Goal: Task Accomplishment & Management: Use online tool/utility

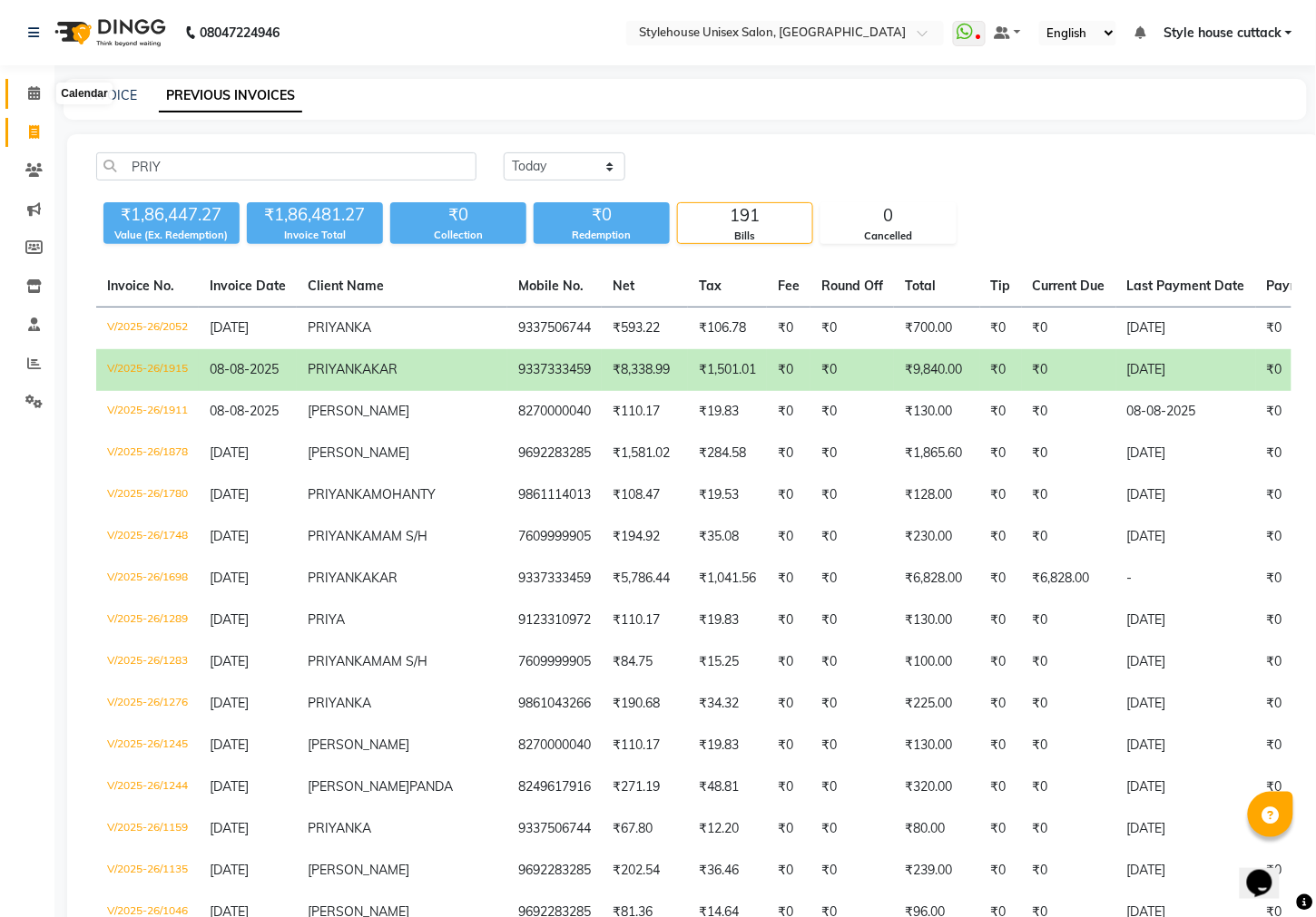
click at [29, 95] on icon at bounding box center [34, 93] width 12 height 14
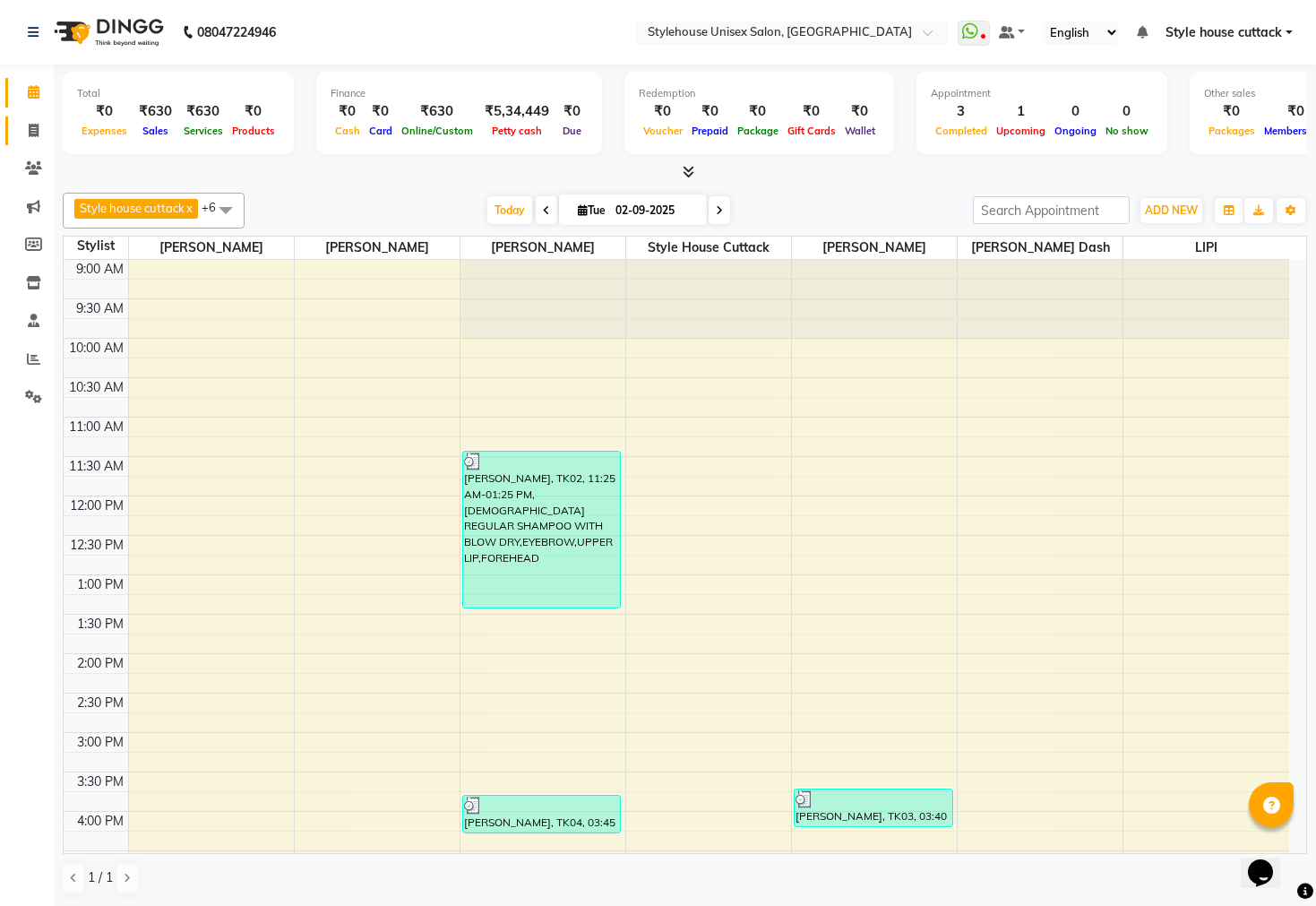
click at [36, 127] on icon at bounding box center [34, 130] width 10 height 14
select select "service"
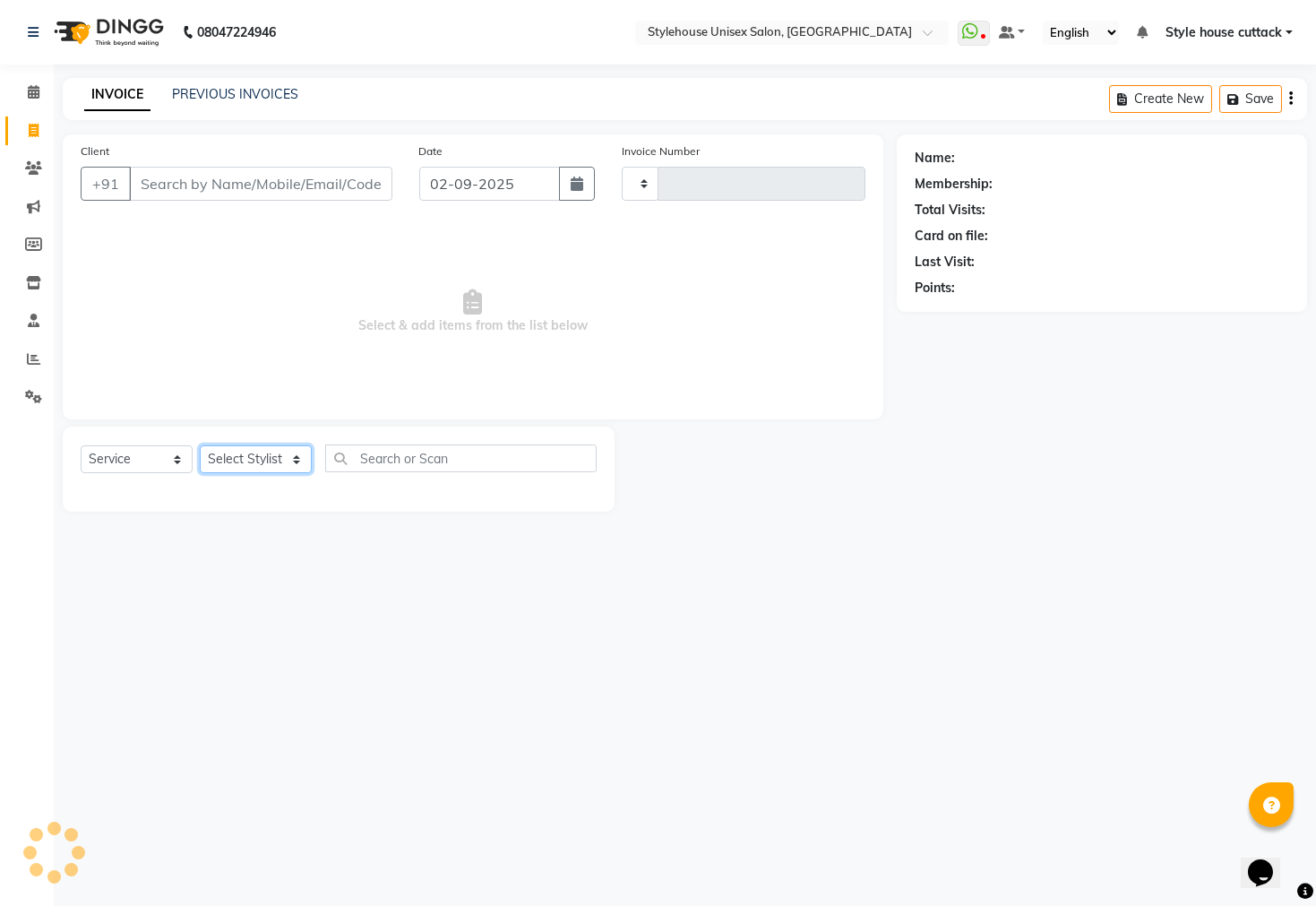
type input "2288"
select select "4222"
click at [251, 462] on select "Select Stylist" at bounding box center [255, 459] width 112 height 28
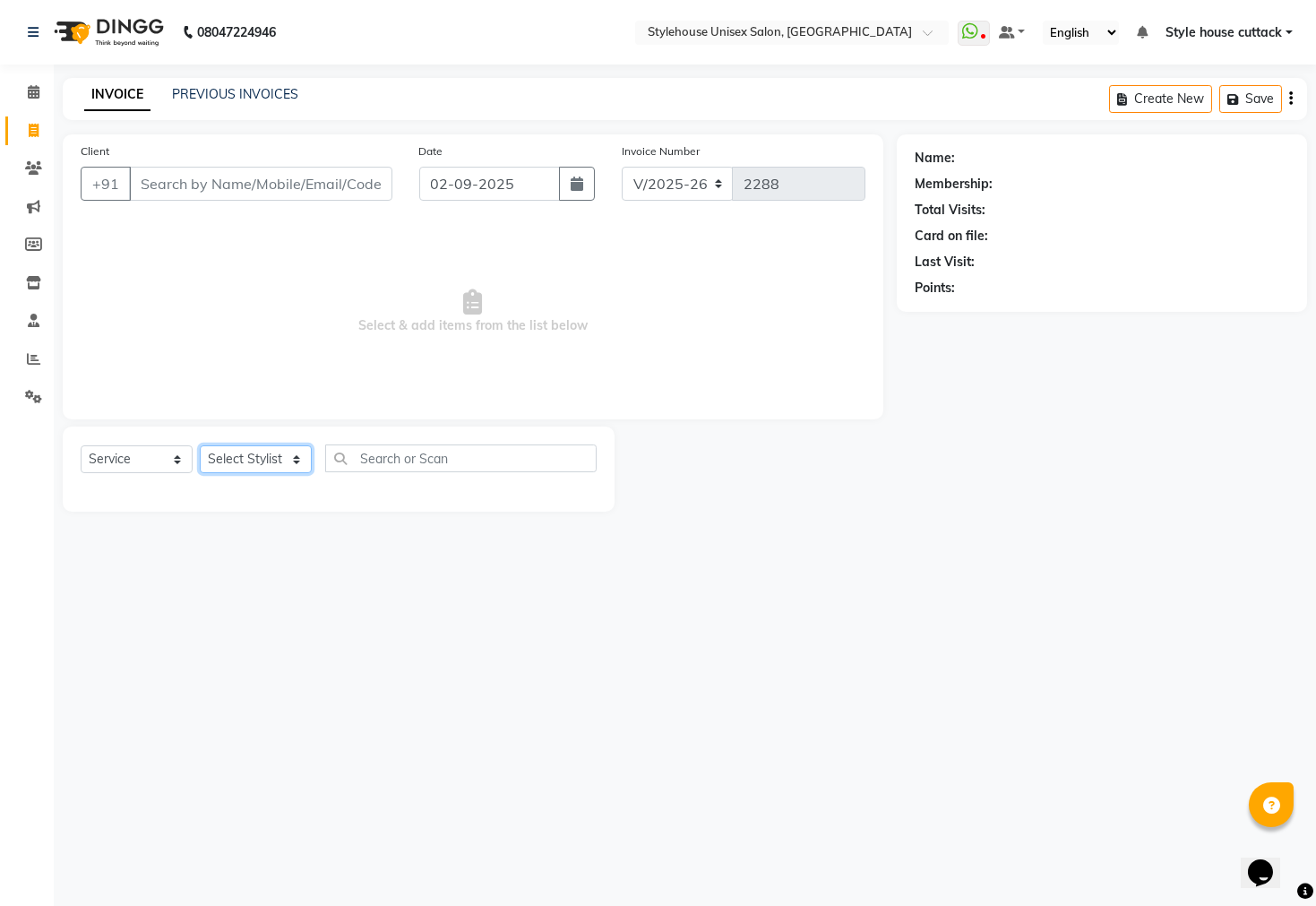
select select "42934"
click at [200, 446] on select "Select Stylist Bharati [PERSON_NAME] [PERSON_NAME] [PERSON_NAME] LIPI [PERSON_N…" at bounding box center [255, 459] width 112 height 28
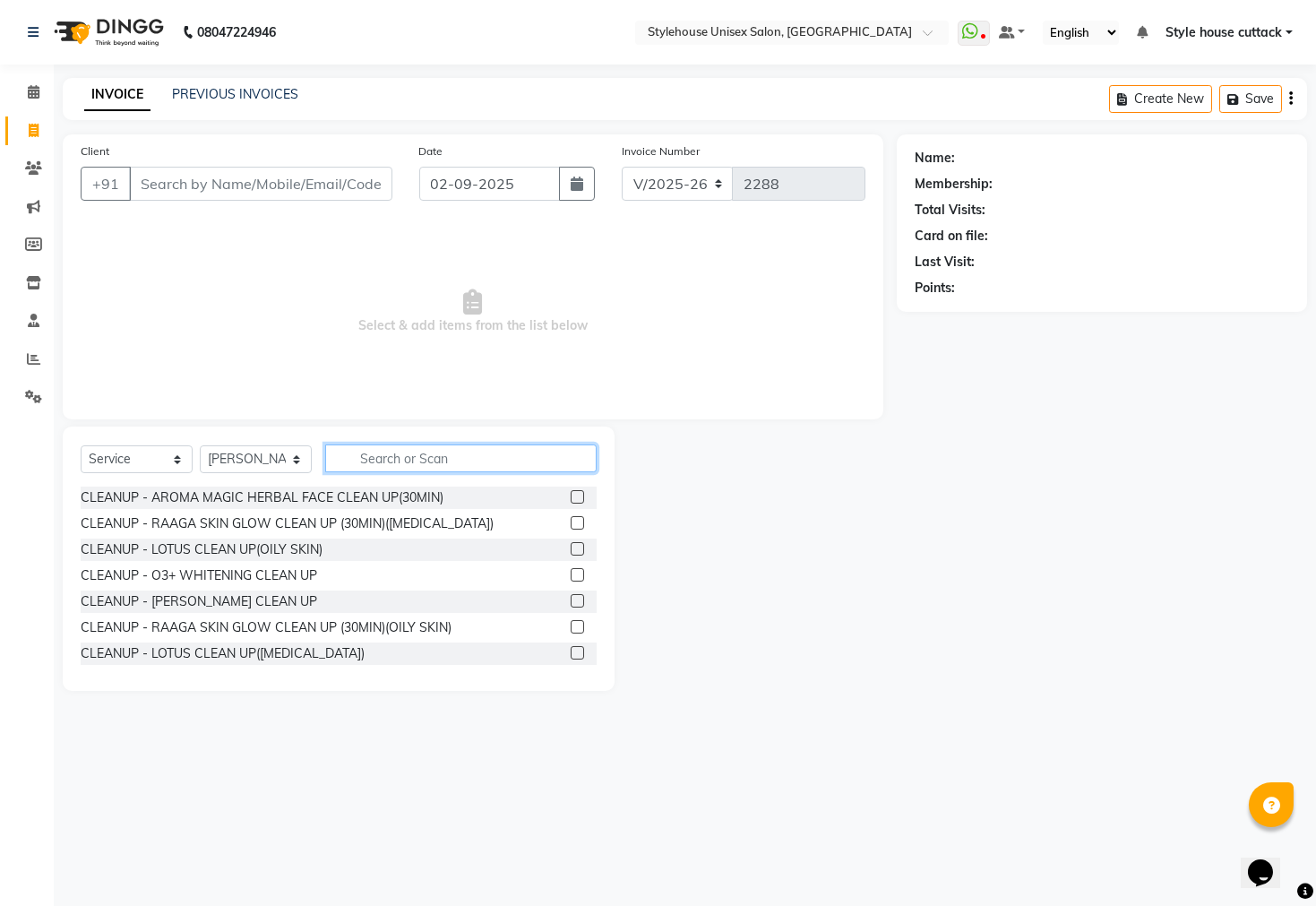
click at [387, 465] on input "text" at bounding box center [461, 458] width 272 height 28
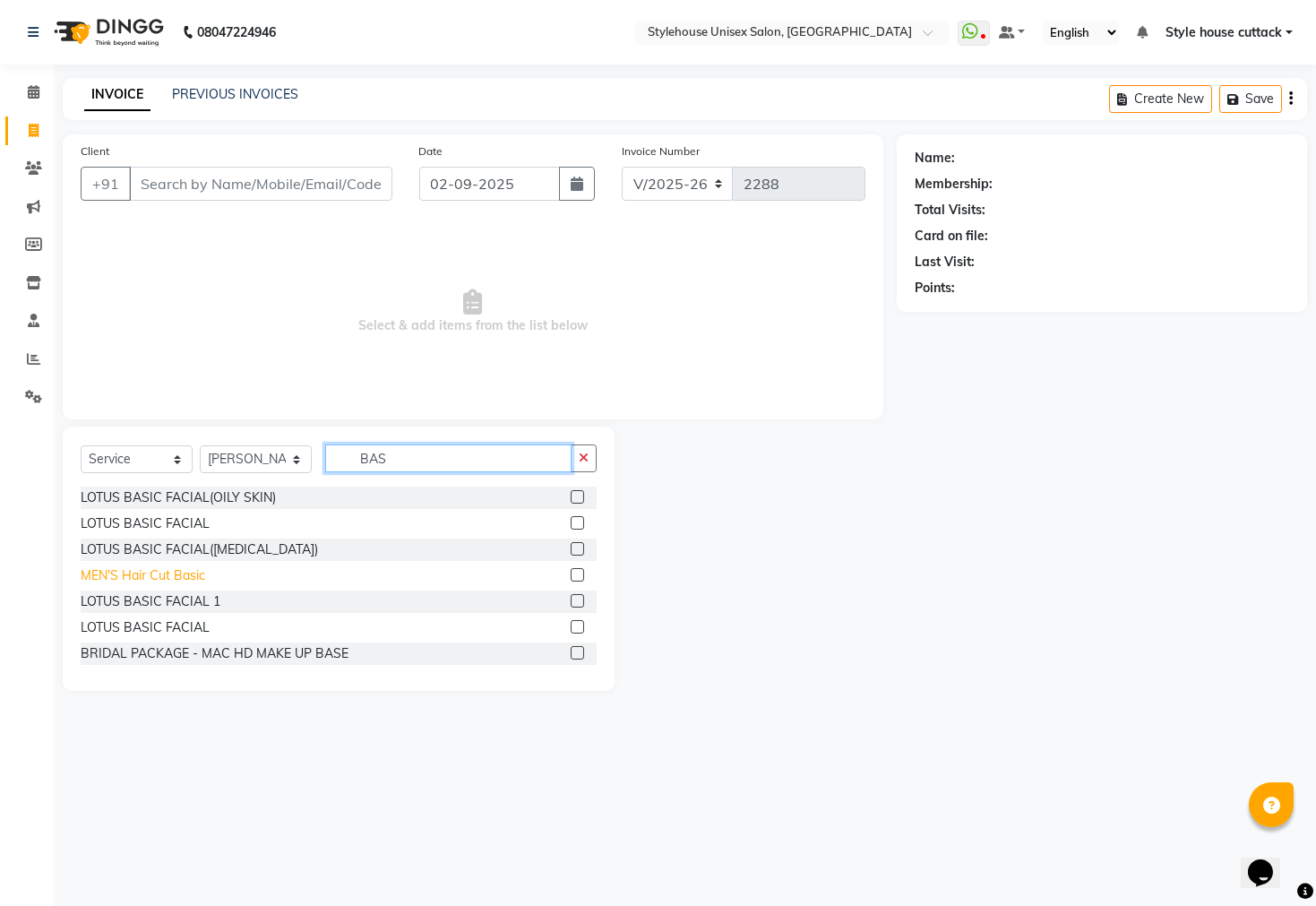
type input "BAS"
click at [135, 574] on div "MEN'S Hair Cut Basic" at bounding box center [143, 575] width 124 height 18
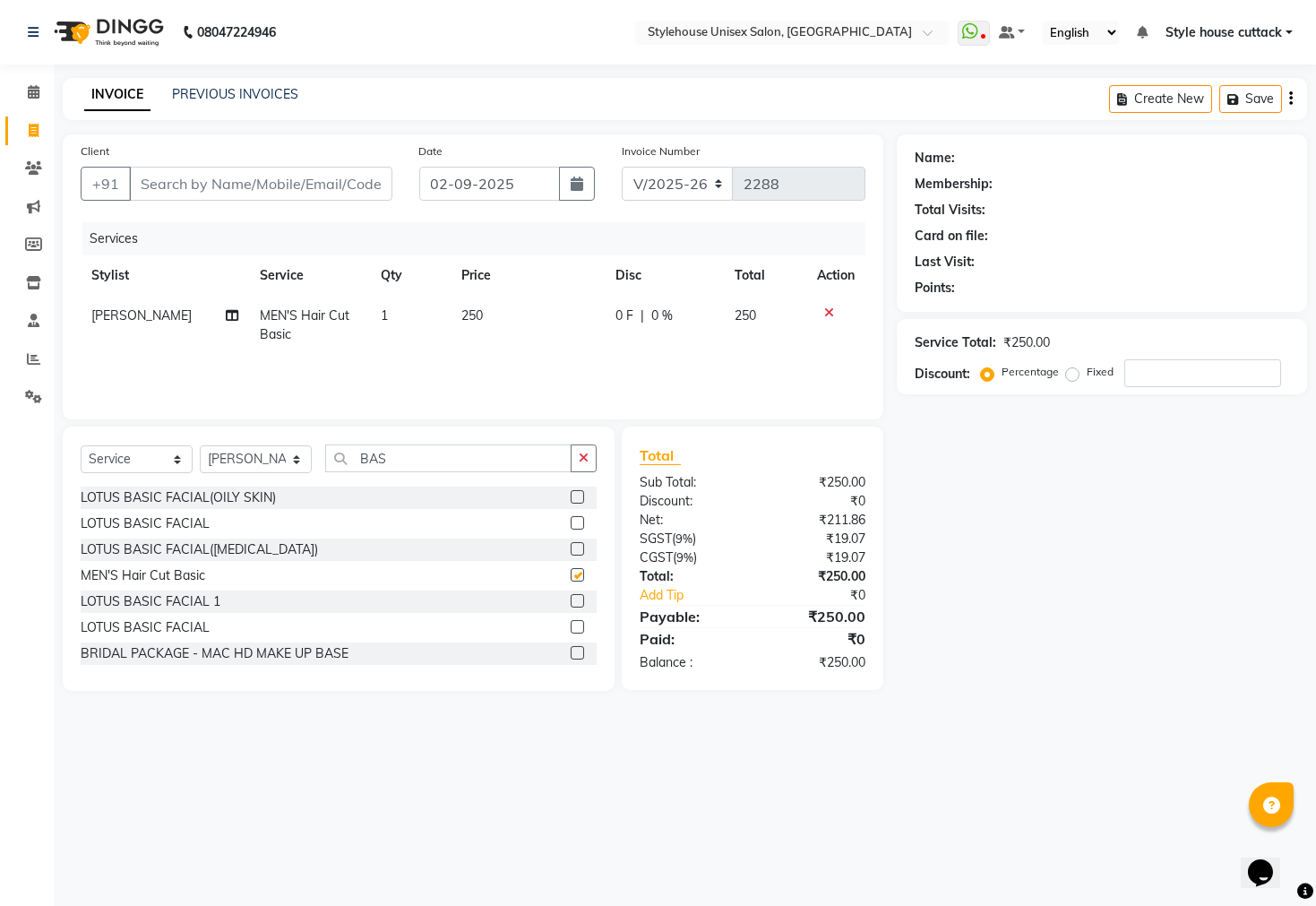
checkbox input "false"
click at [402, 449] on input "BAS" at bounding box center [448, 458] width 246 height 28
type input "B"
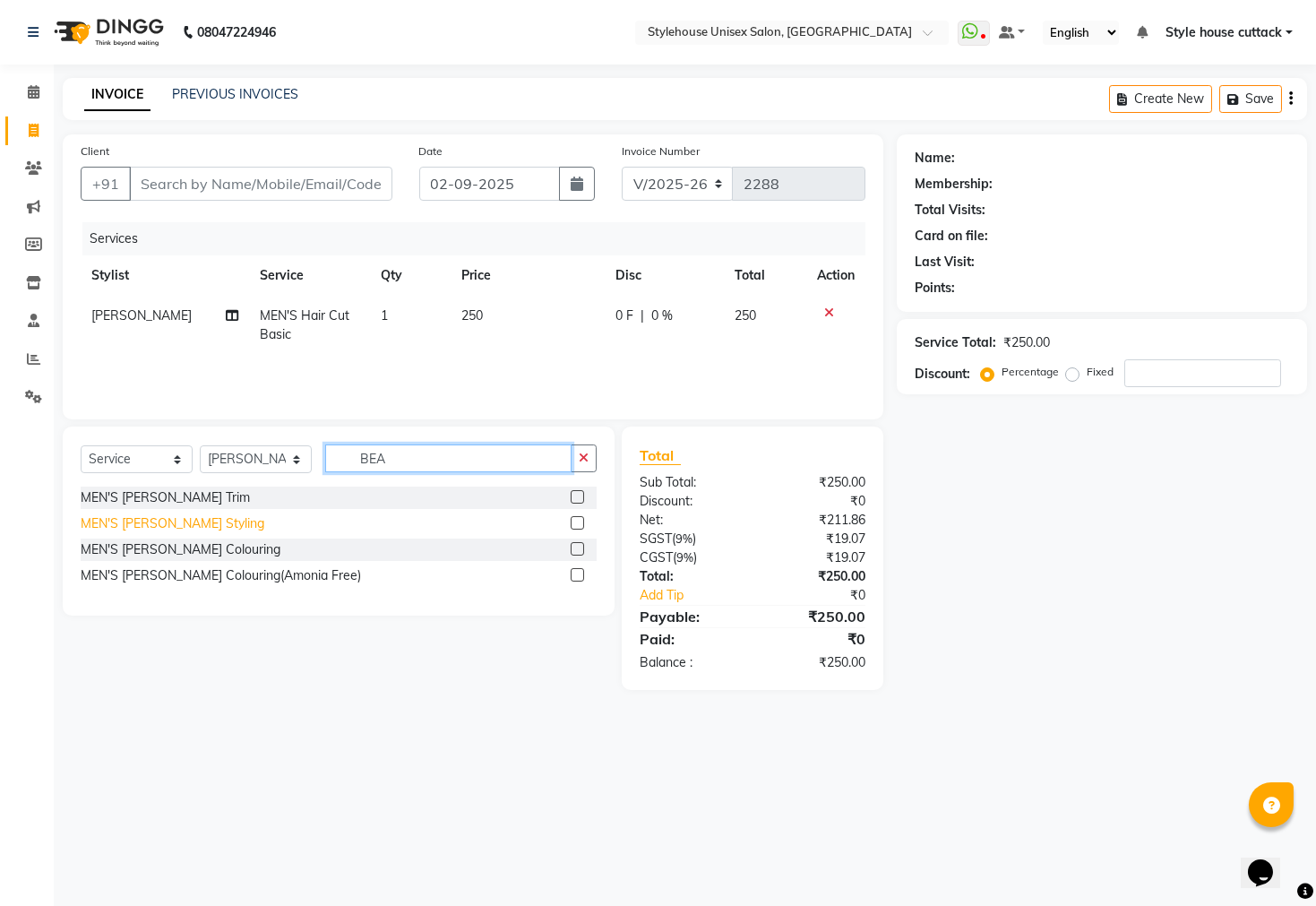
type input "BEA"
click at [158, 533] on div "MEN'S [PERSON_NAME] Styling" at bounding box center [172, 523] width 183 height 18
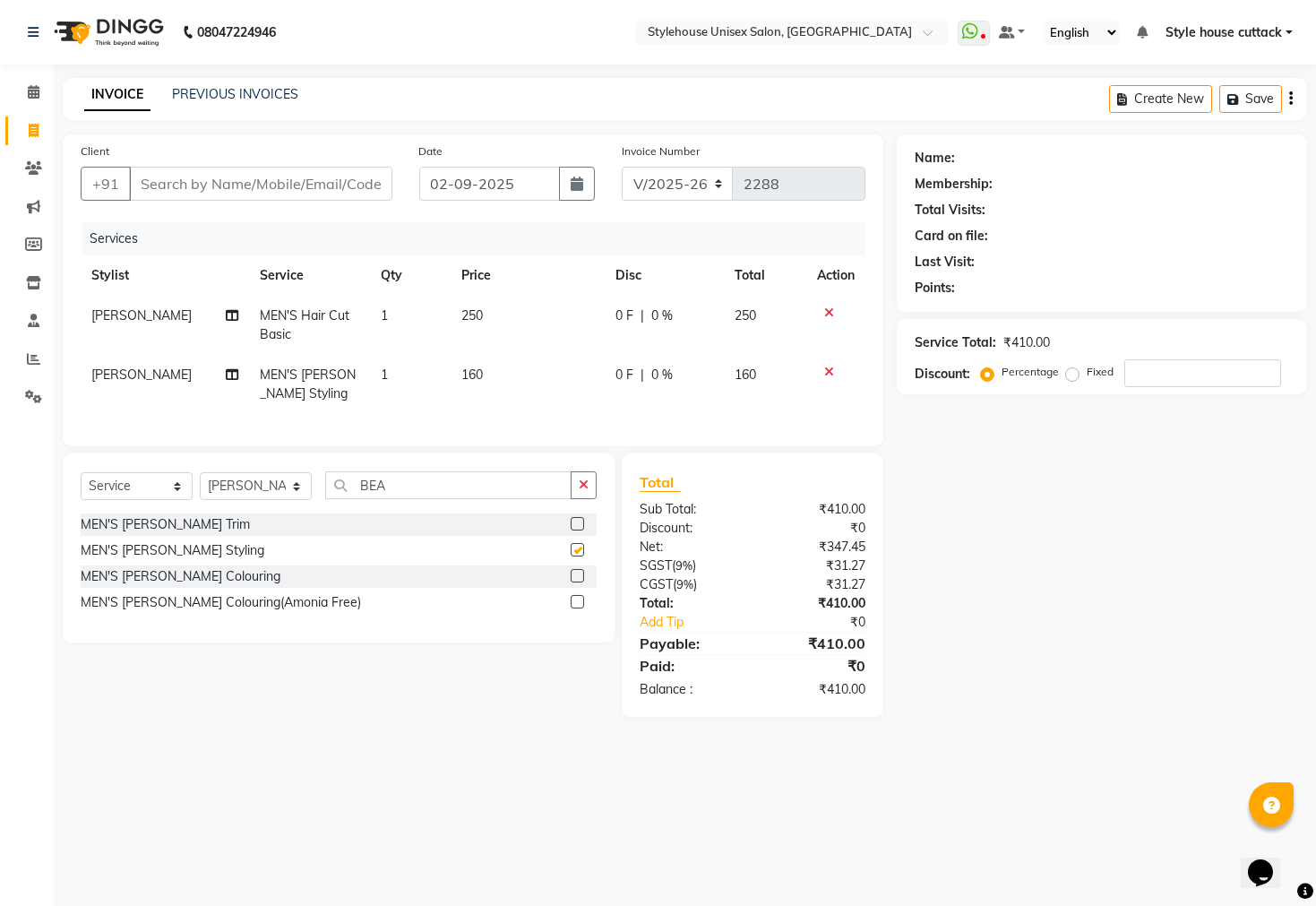
checkbox input "false"
click at [443, 500] on input "BEA" at bounding box center [448, 485] width 246 height 28
type input "B"
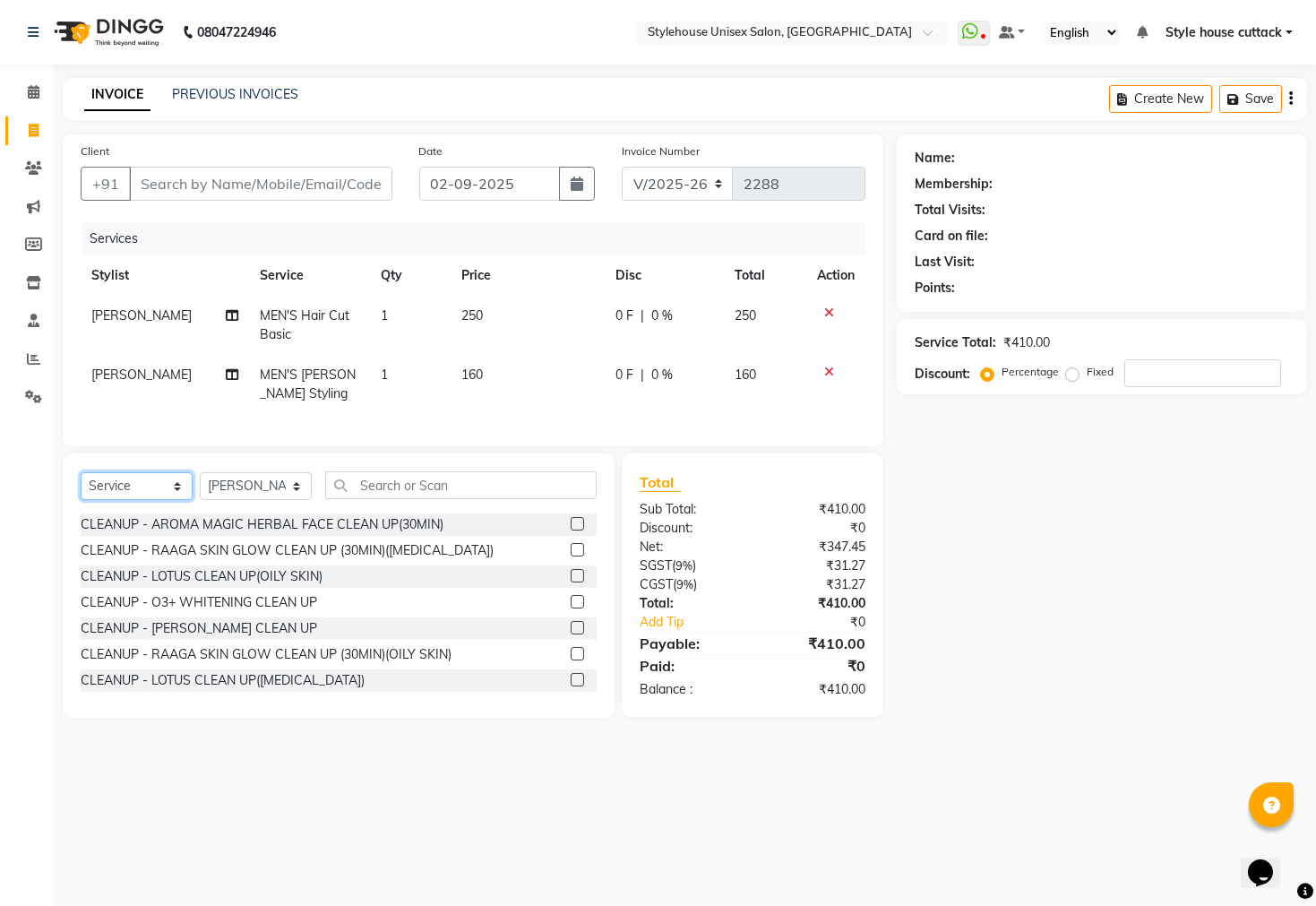
click at [151, 500] on select "Select Service Product Membership Package Voucher Prepaid Gift Card" at bounding box center [136, 486] width 112 height 28
select select "product"
click at [80, 489] on select "Select Service Product Membership Package Voucher Prepaid Gift Card" at bounding box center [136, 486] width 112 height 28
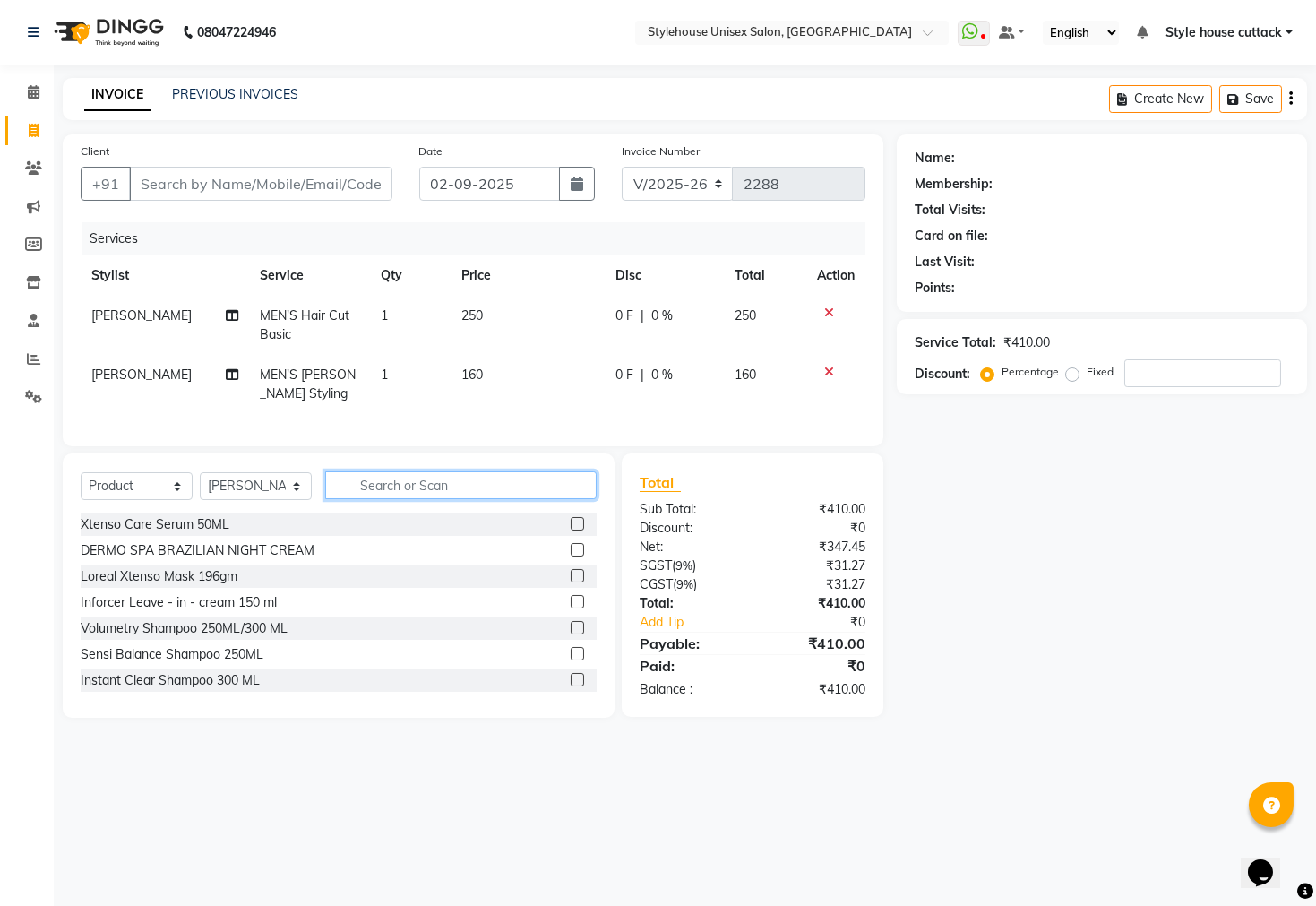
click at [406, 499] on input "text" at bounding box center [461, 485] width 272 height 28
click at [418, 500] on input "LORE" at bounding box center [448, 485] width 246 height 28
type input "L"
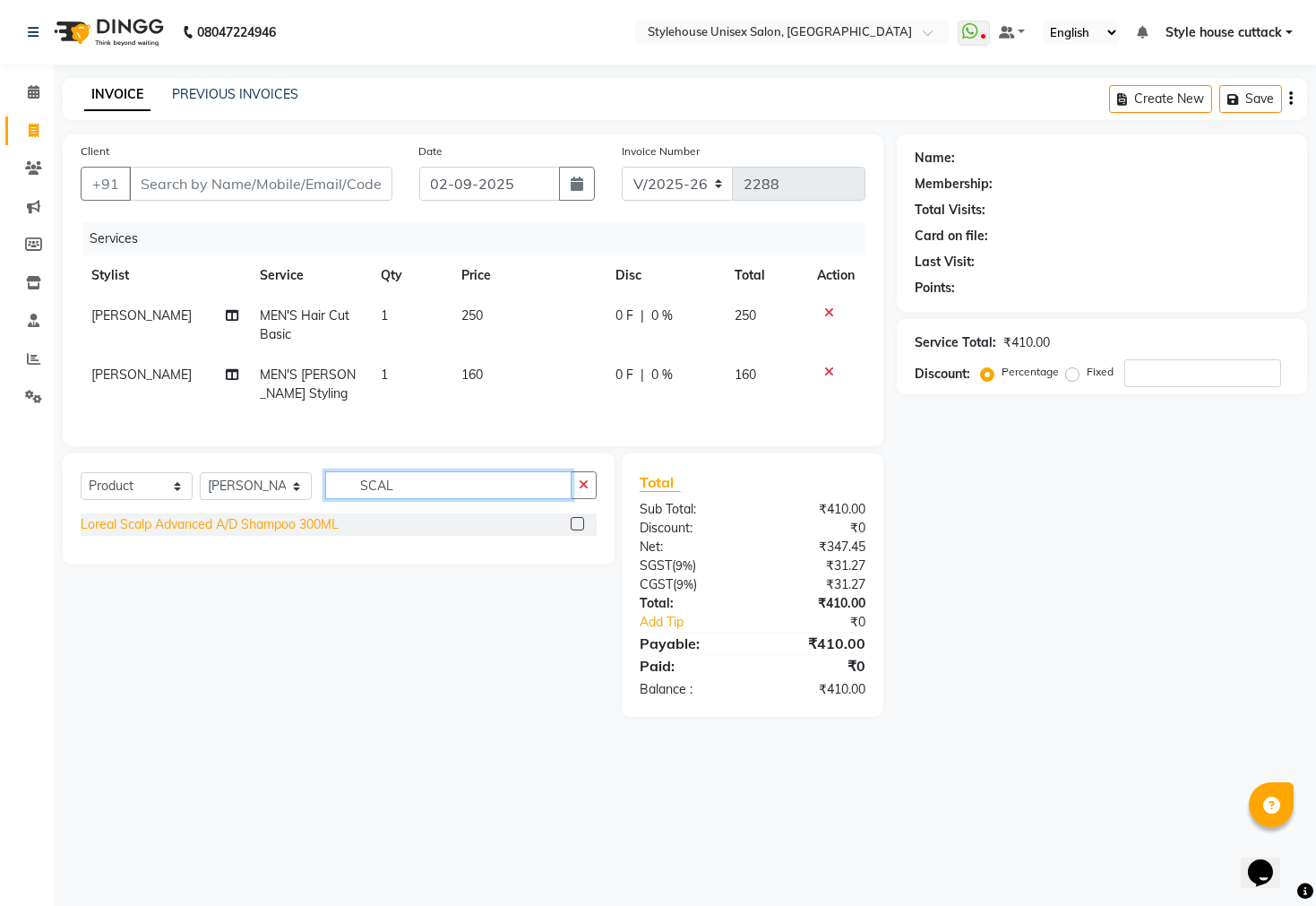
type input "SCAL"
click at [276, 534] on div "Loreal Scalp Advanced A/D Shampoo 300ML" at bounding box center [209, 524] width 258 height 18
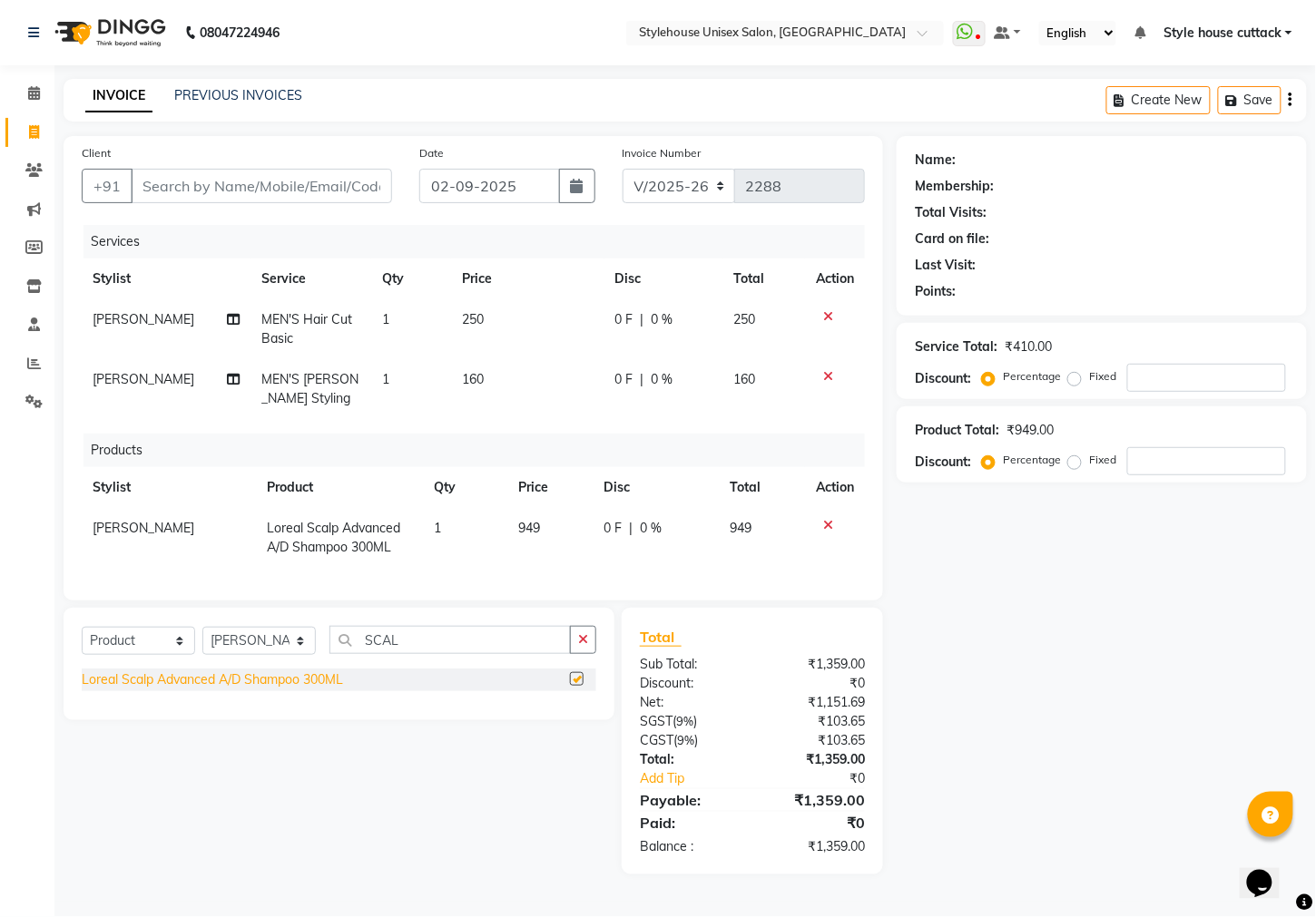
checkbox input "false"
click at [564, 554] on td "949" at bounding box center [550, 537] width 86 height 60
select select "42934"
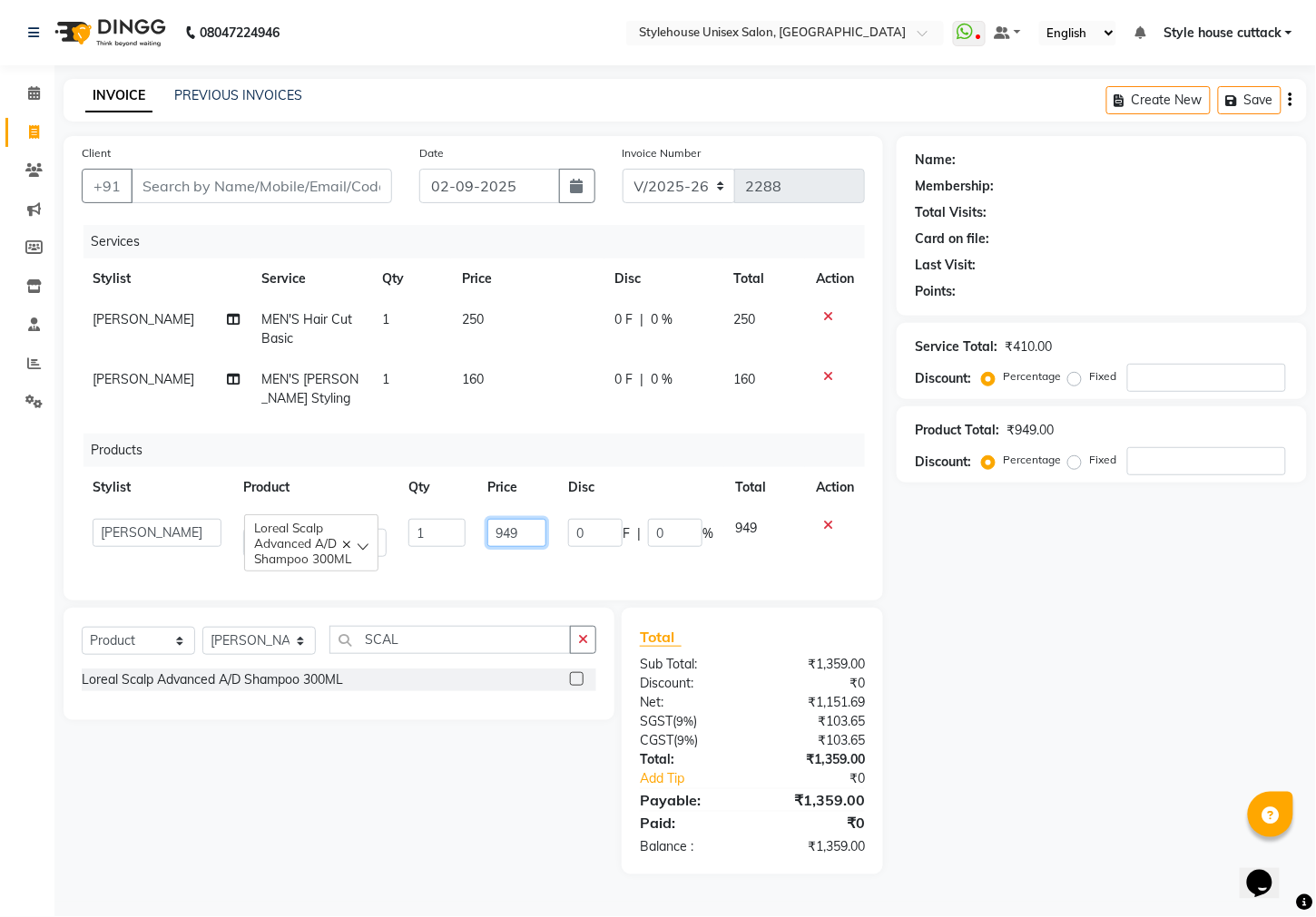
click at [529, 529] on input "949" at bounding box center [517, 532] width 59 height 28
type input "990"
click at [937, 721] on div "Name: Membership: Total Visits: Card on file: Last Visit: Points: Service Total…" at bounding box center [1108, 506] width 423 height 738
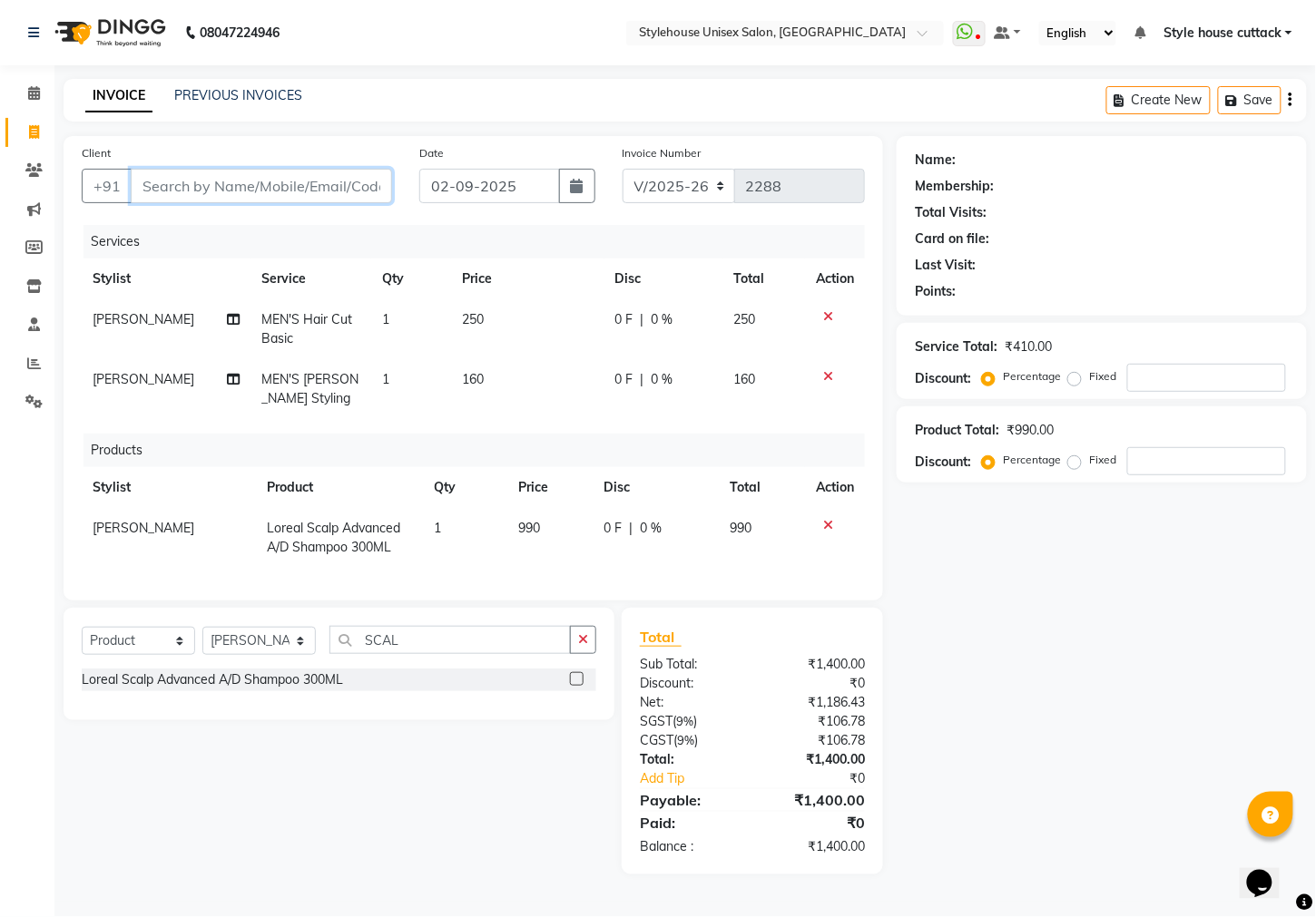
click at [169, 179] on input "Client" at bounding box center [261, 186] width 261 height 34
type input "8"
type input "0"
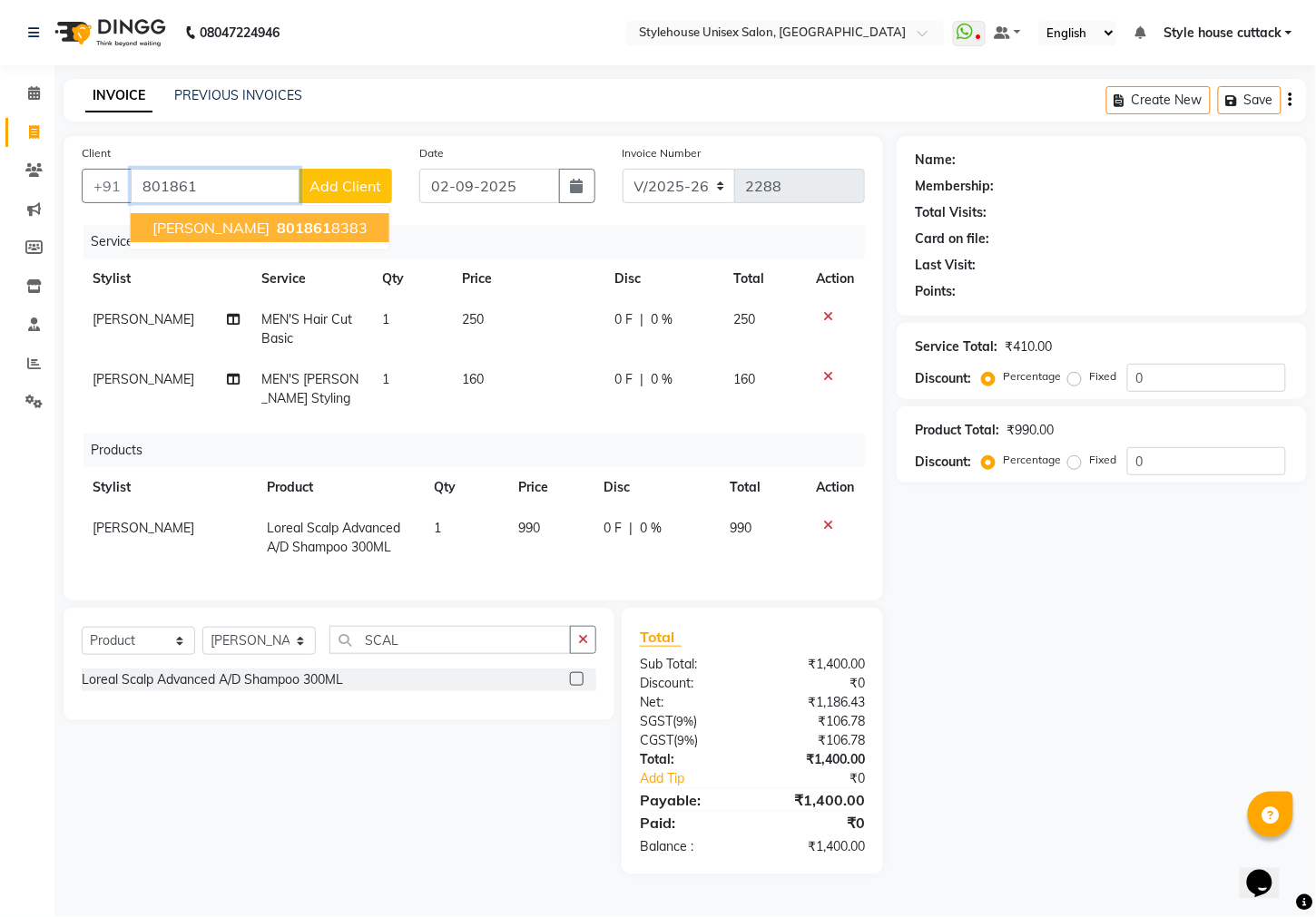
click at [190, 222] on span "[PERSON_NAME]" at bounding box center [210, 228] width 117 height 18
type input "8018618383"
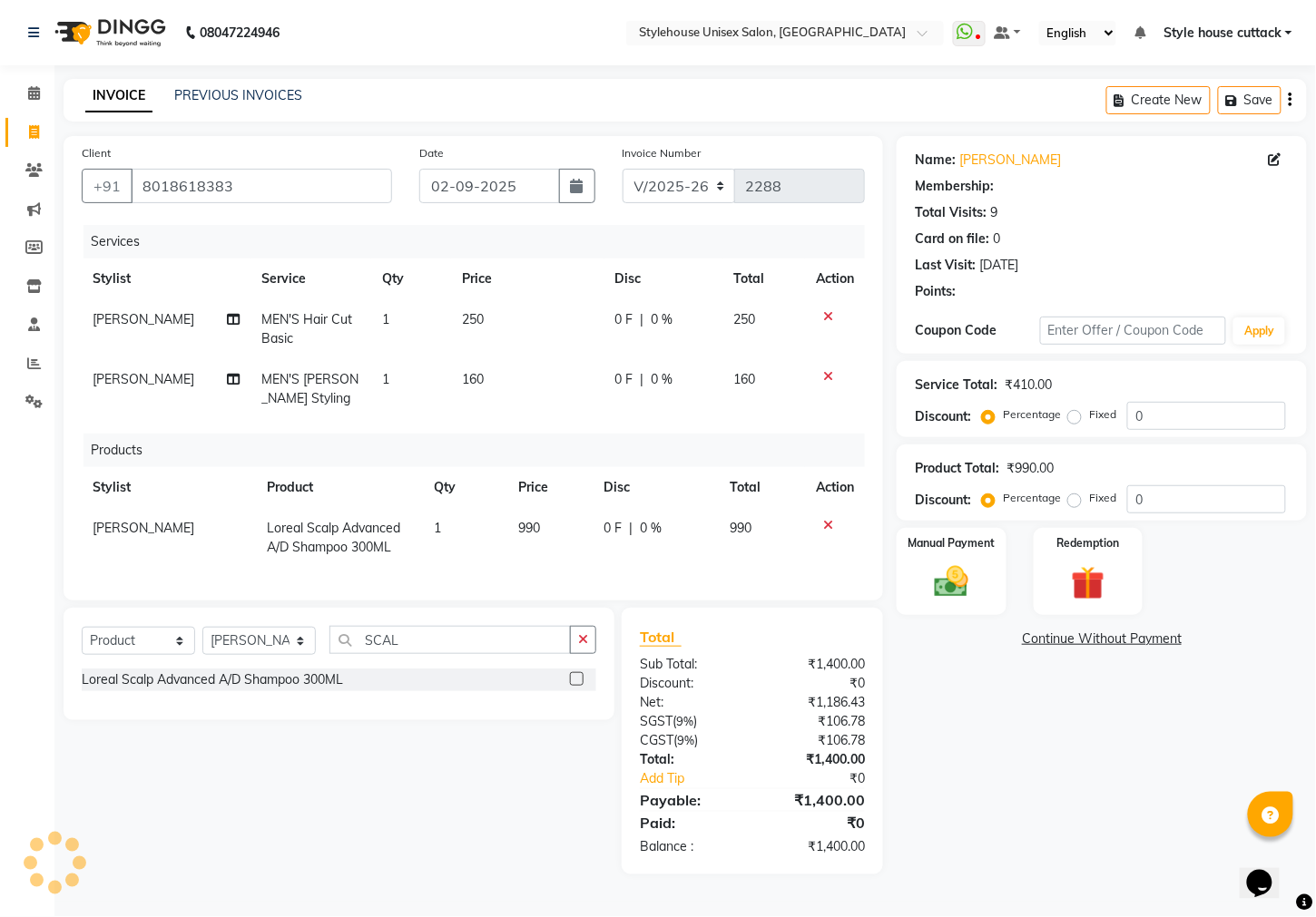
select select "1: Object"
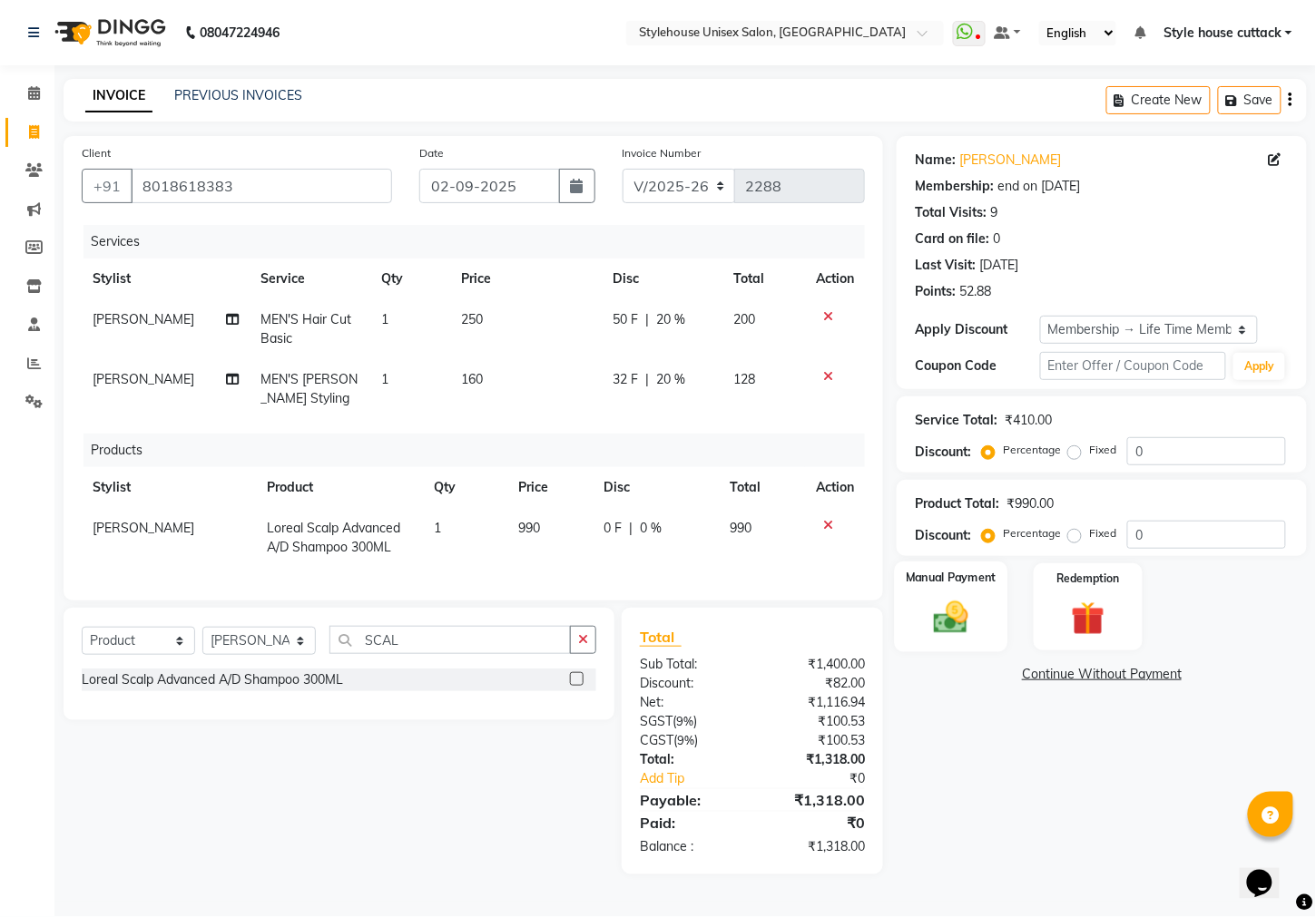
click at [929, 637] on img at bounding box center [952, 618] width 57 height 40
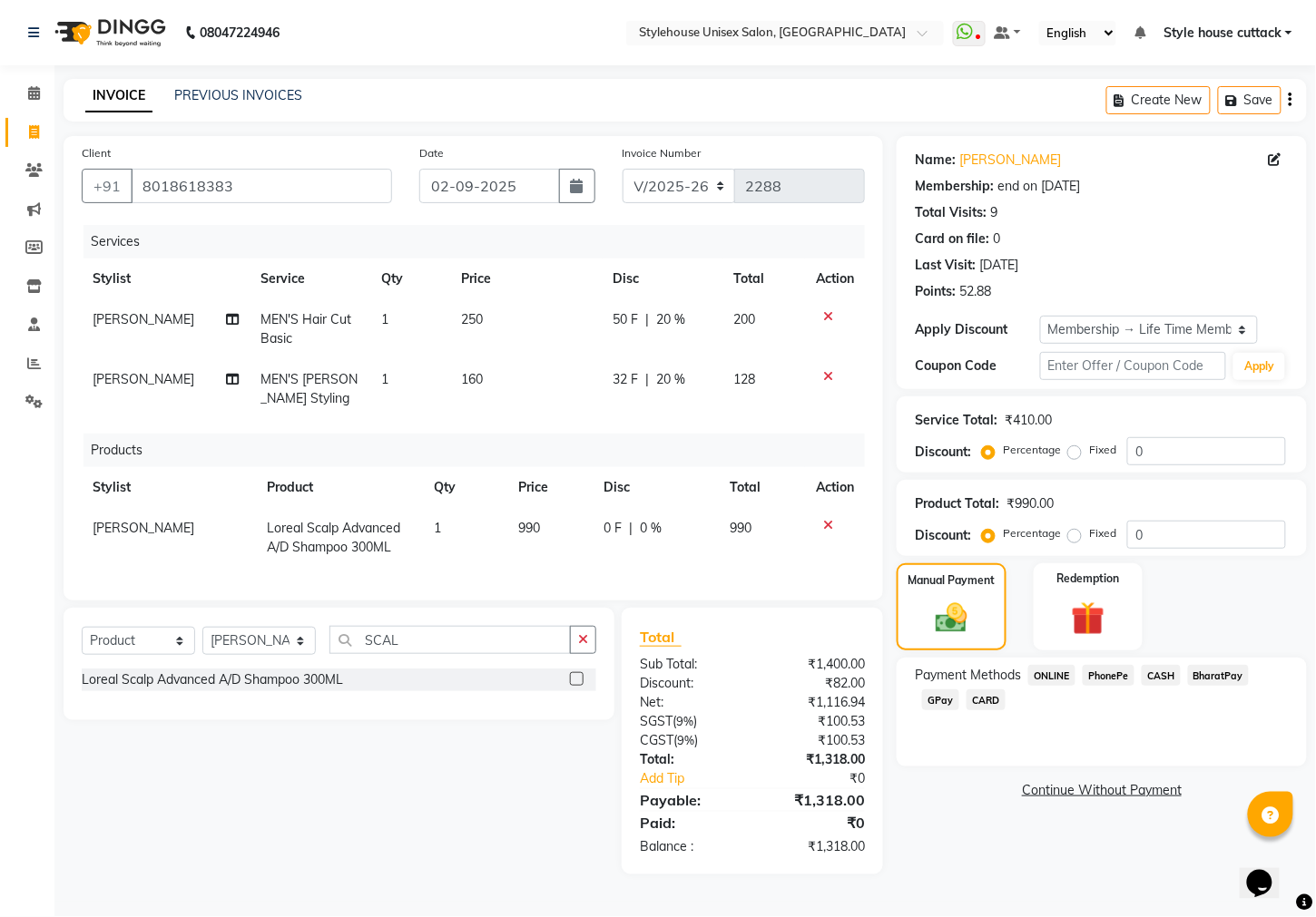
click at [1112, 685] on span "PhonePe" at bounding box center [1108, 674] width 52 height 21
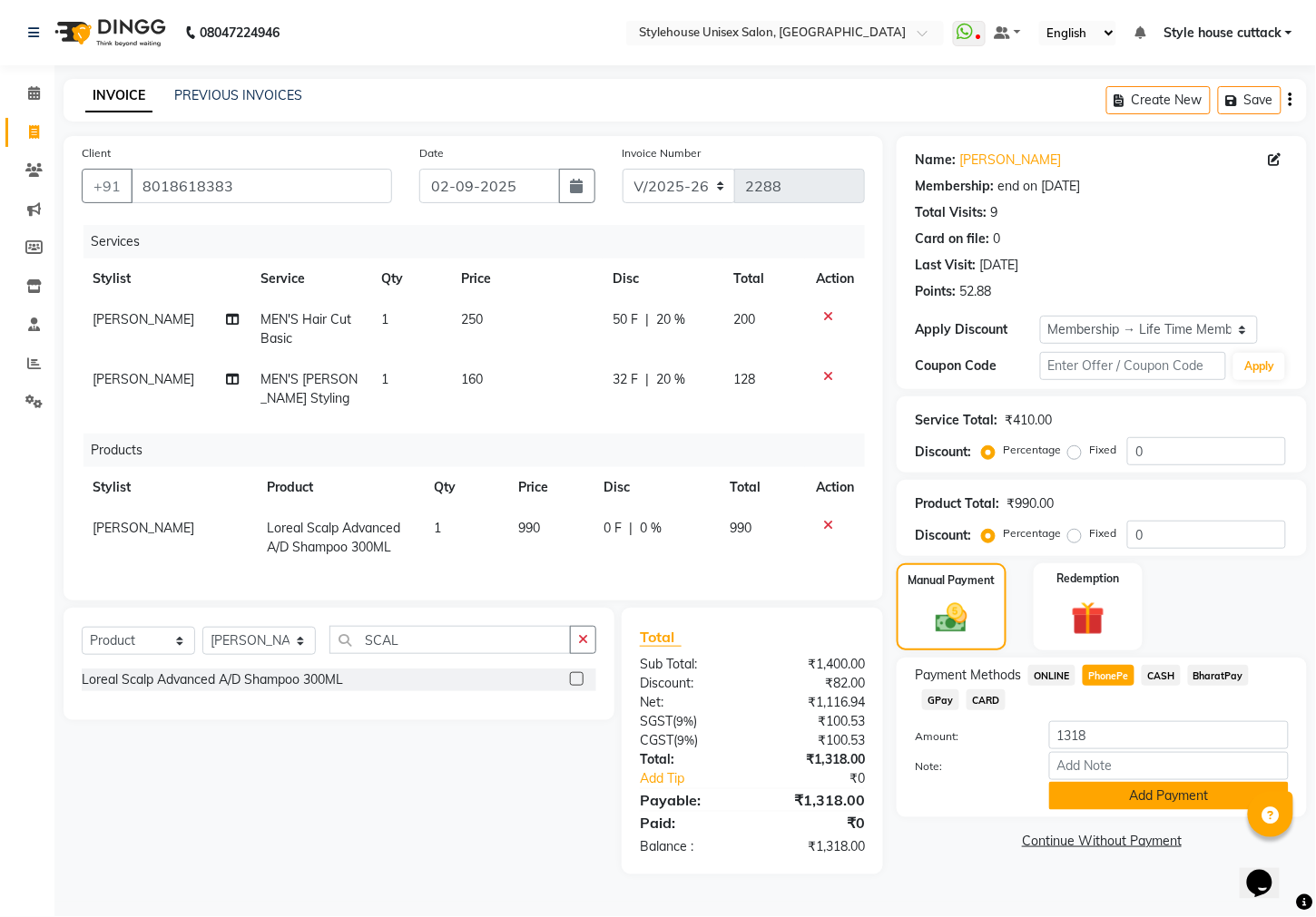
click at [1110, 810] on button "Add Payment" at bounding box center [1169, 795] width 240 height 28
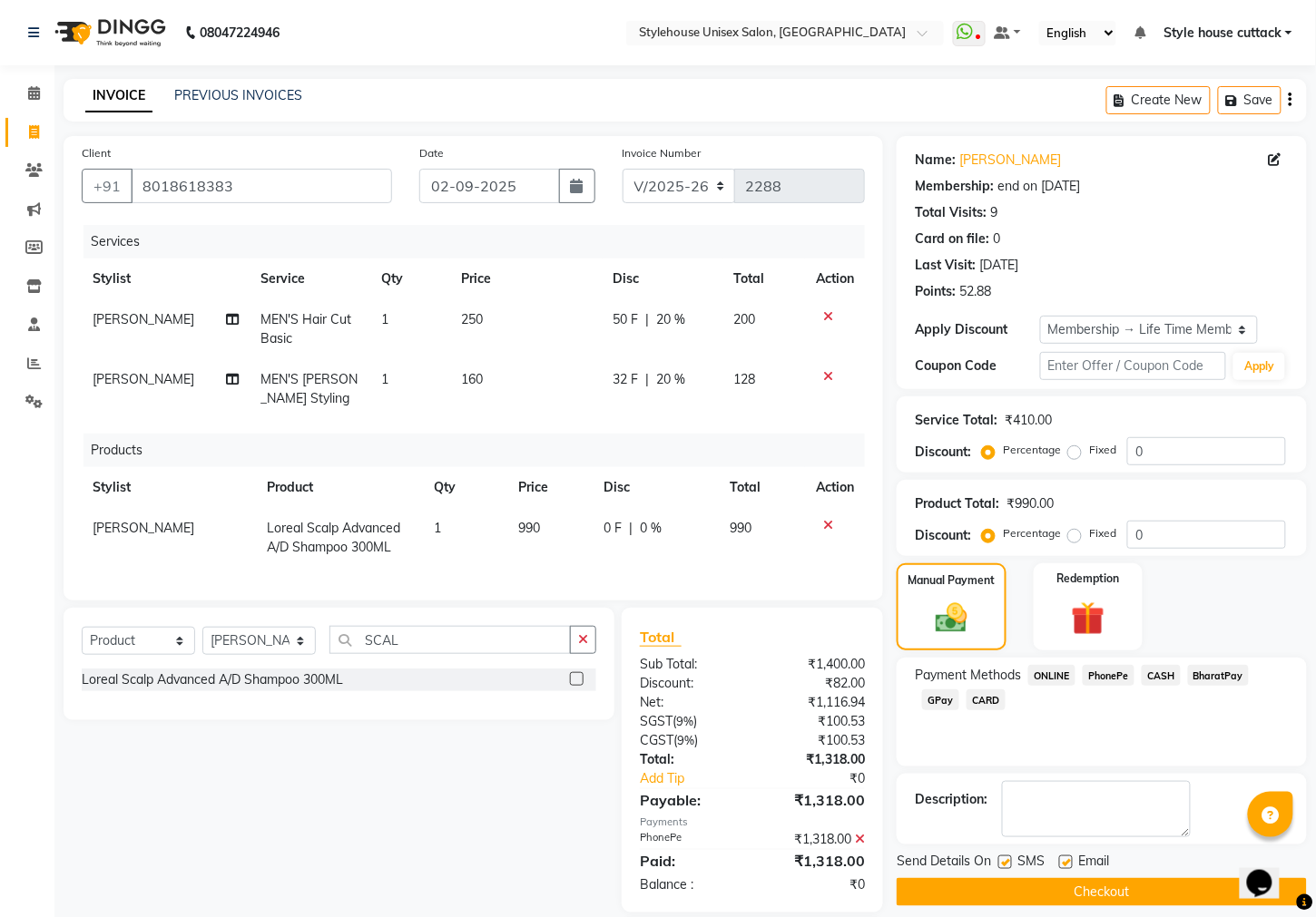
scroll to position [129, 0]
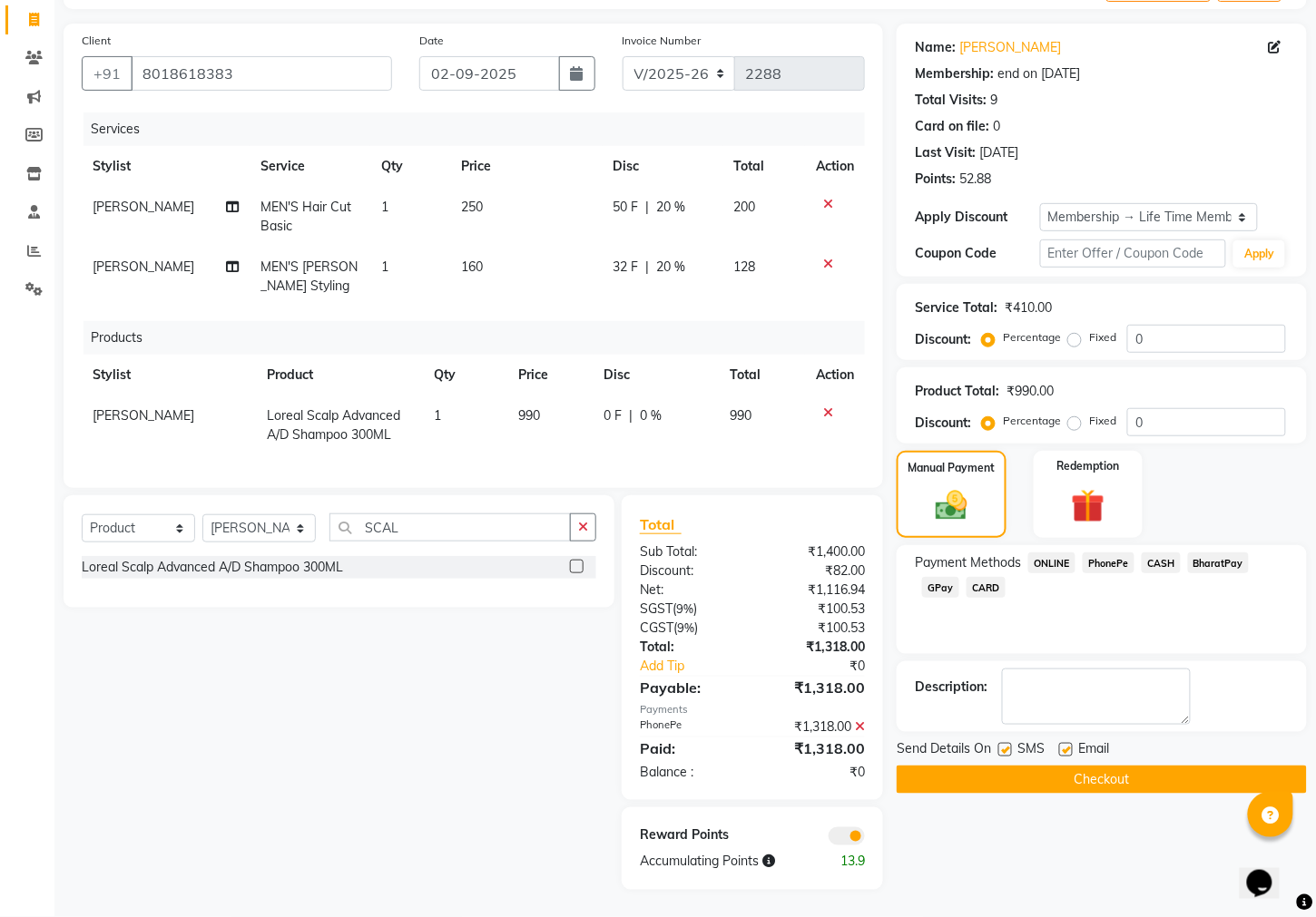
click at [1103, 793] on button "Checkout" at bounding box center [1102, 780] width 411 height 28
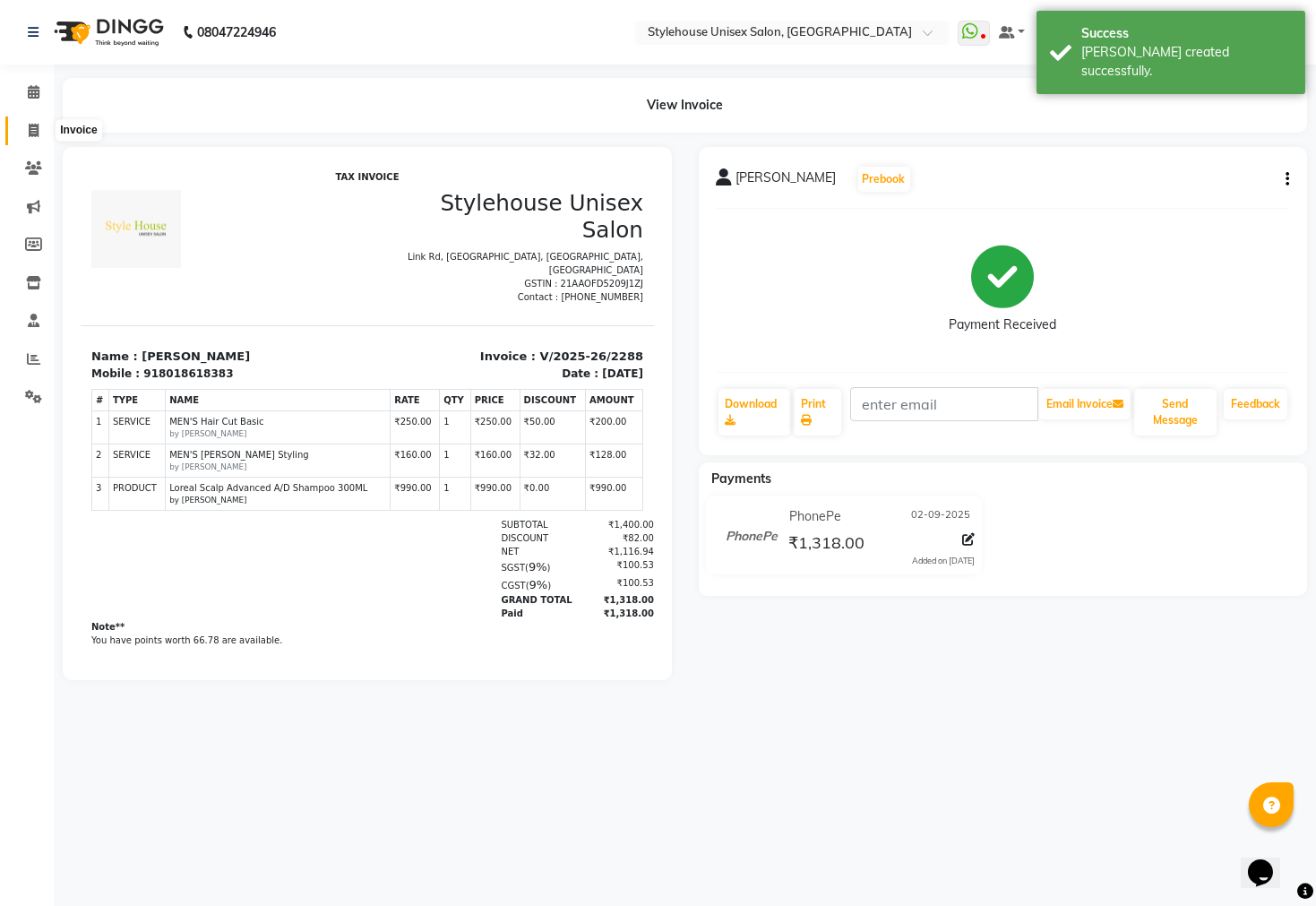
click at [43, 135] on span at bounding box center [33, 131] width 31 height 20
select select "service"
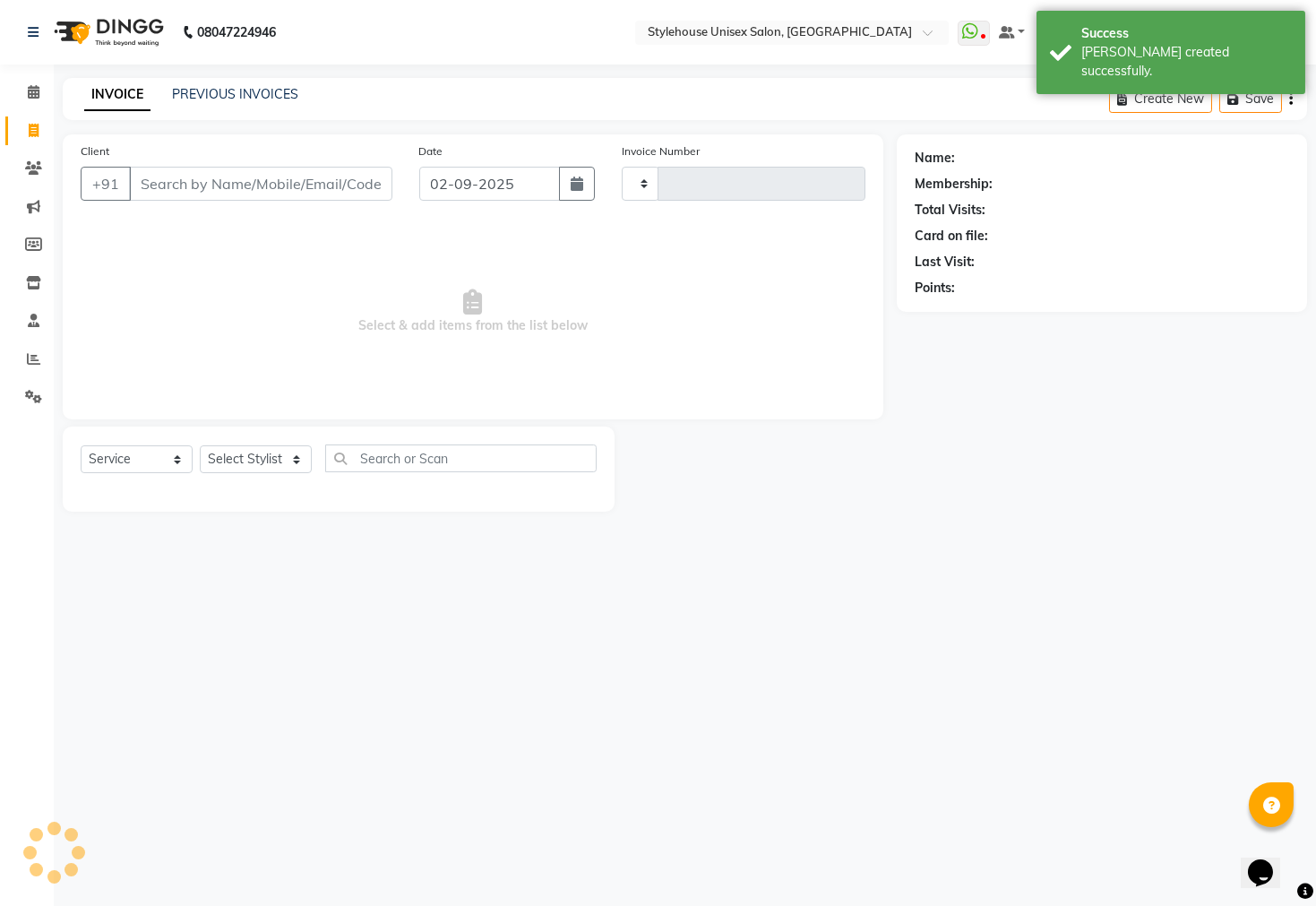
type input "2289"
select select "4222"
click at [29, 96] on icon at bounding box center [34, 92] width 12 height 14
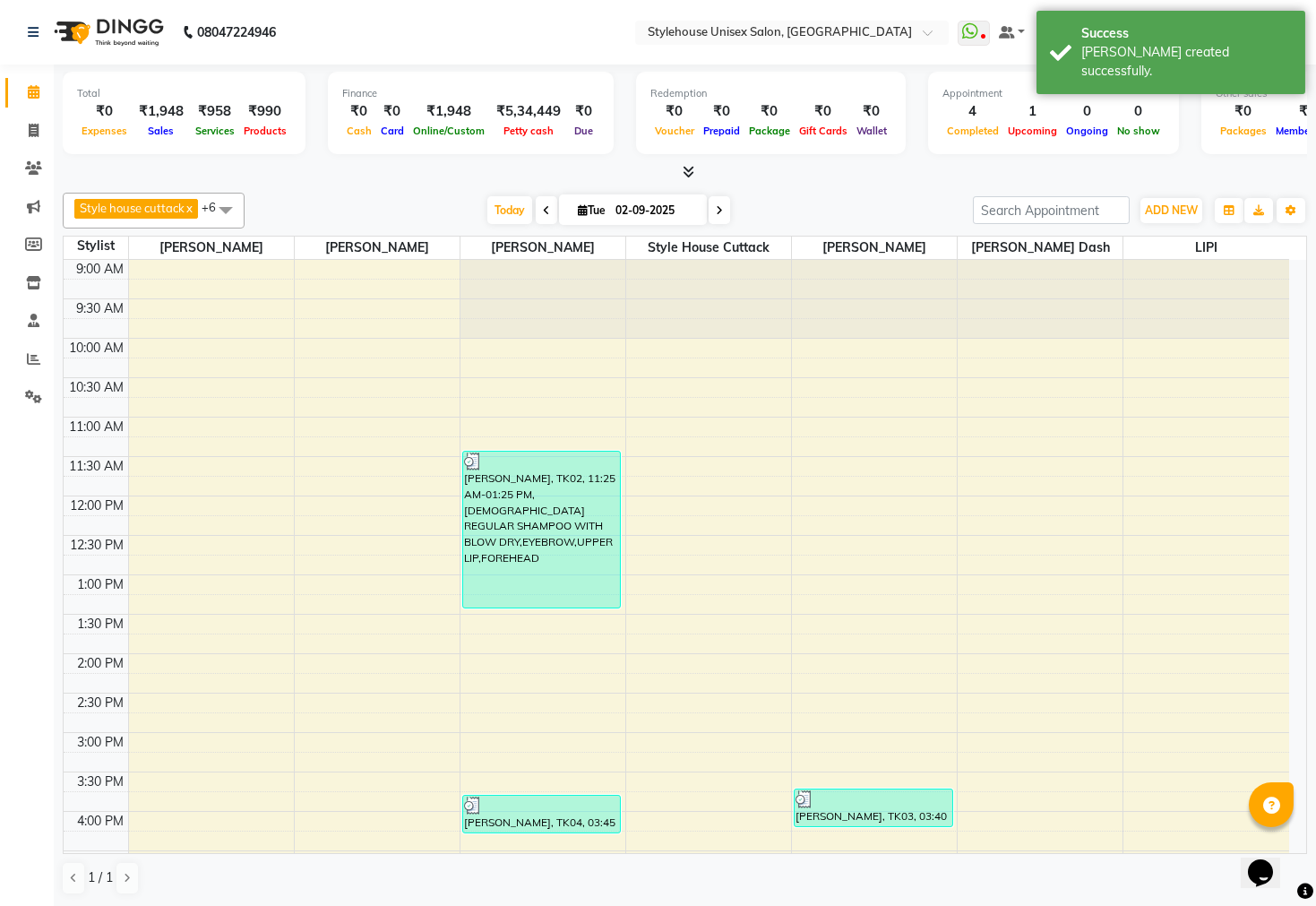
scroll to position [516, 0]
